Goal: Transaction & Acquisition: Purchase product/service

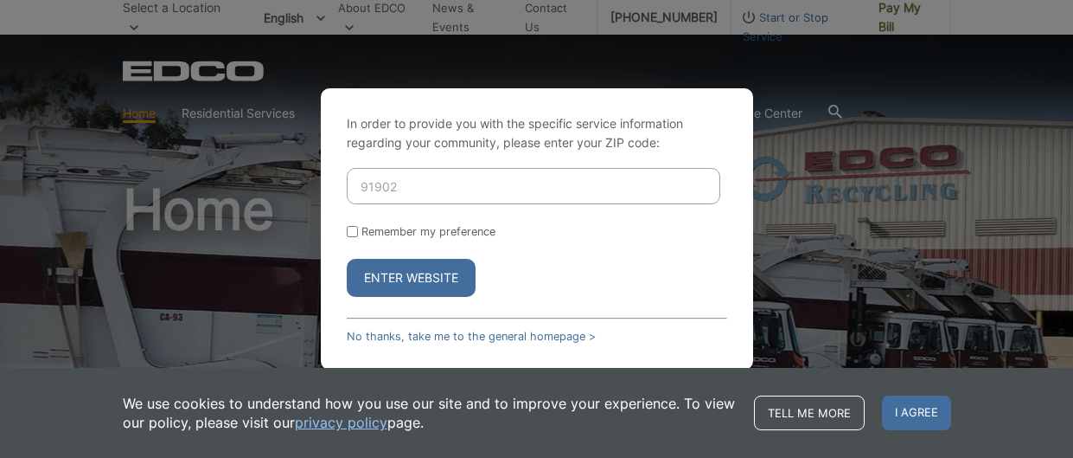
type input "91902"
click at [348, 235] on input "Remember my preference" at bounding box center [352, 231] width 11 height 11
checkbox input "true"
click at [385, 284] on button "Enter Website" at bounding box center [411, 278] width 129 height 38
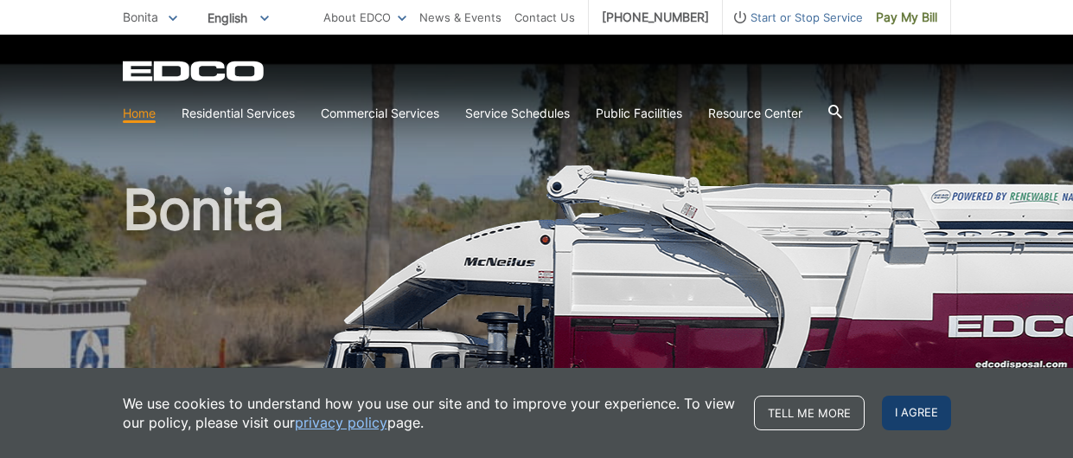
click at [896, 400] on span "I agree" at bounding box center [916, 412] width 69 height 35
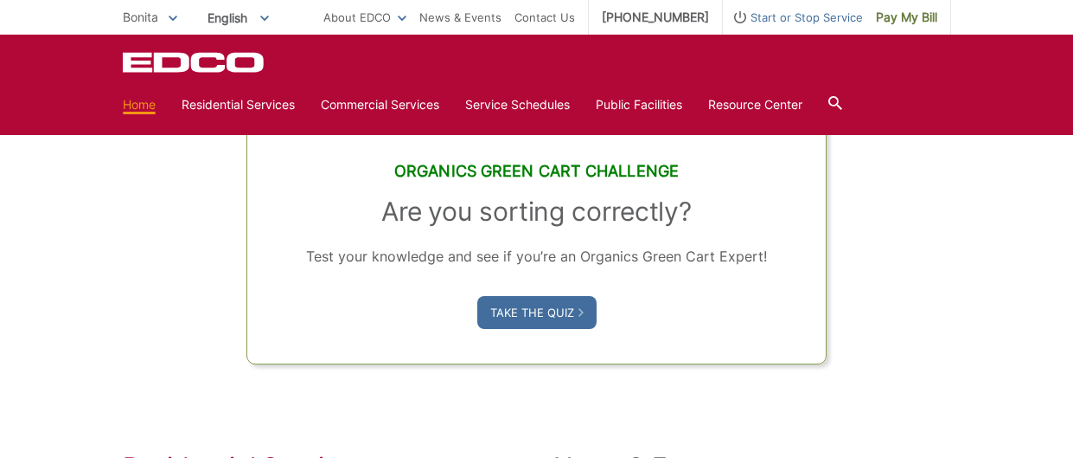
scroll to position [750, 0]
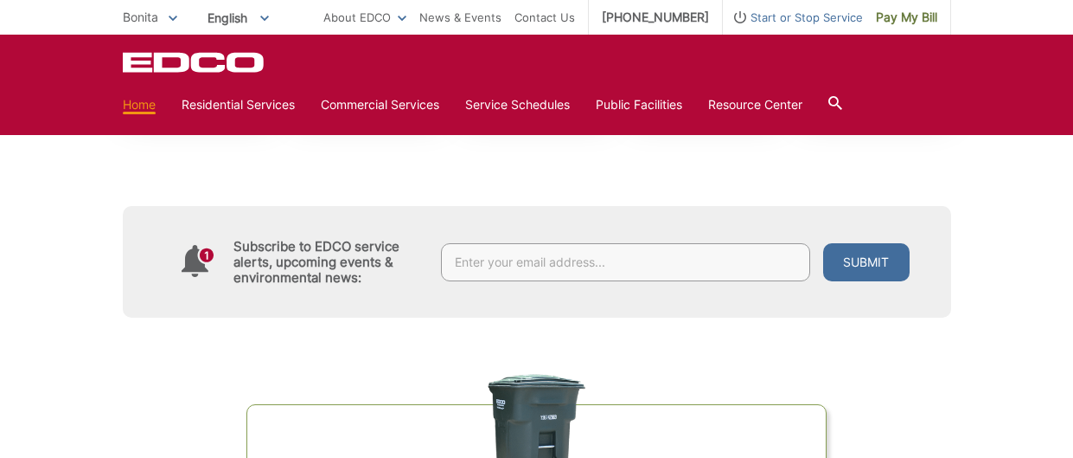
click at [144, 109] on link "Home" at bounding box center [139, 104] width 33 height 19
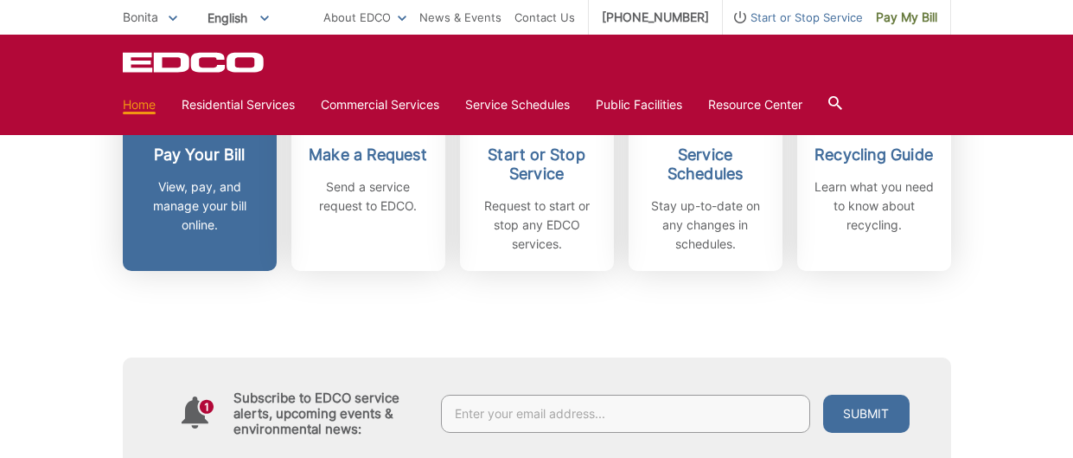
scroll to position [438, 0]
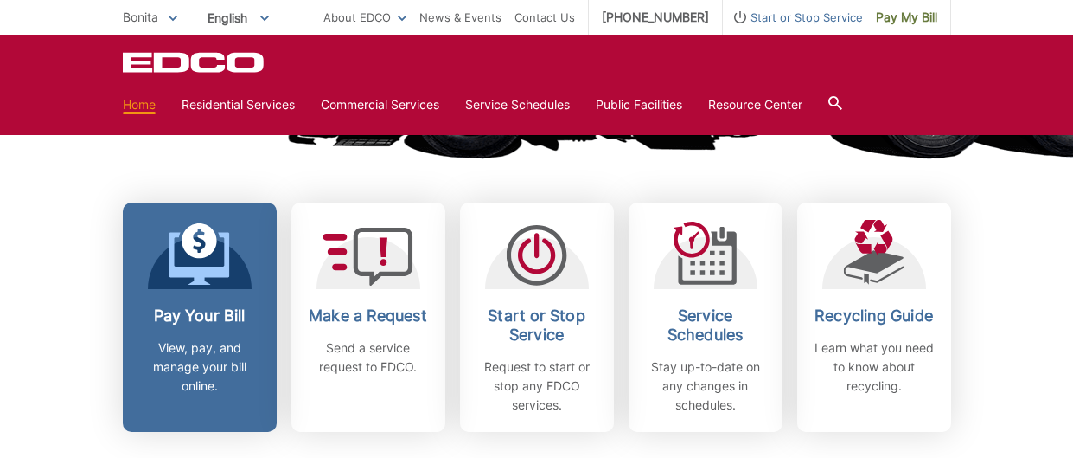
click at [198, 284] on icon at bounding box center [199, 254] width 61 height 62
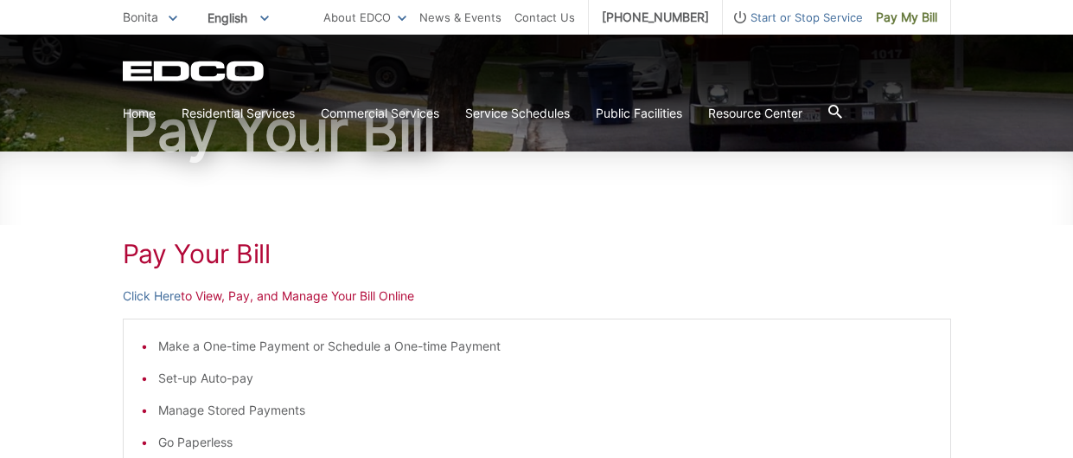
scroll to position [165, 0]
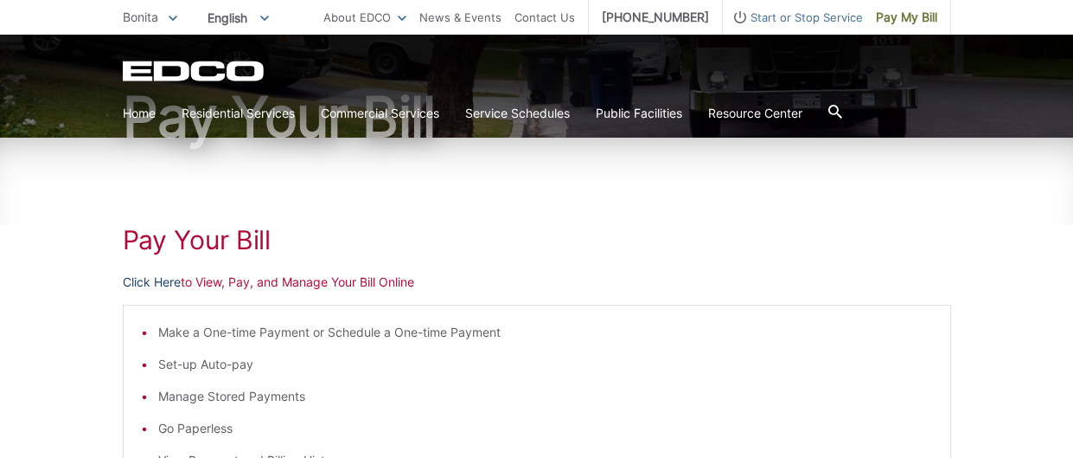
click at [156, 283] on link "Click Here" at bounding box center [152, 281] width 58 height 19
